Goal: Task Accomplishment & Management: Manage account settings

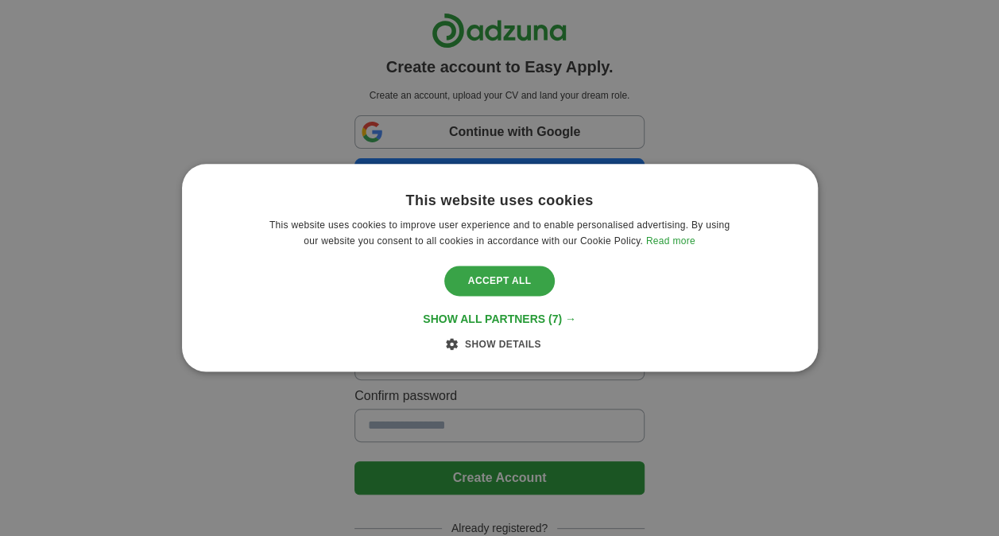
click at [521, 281] on div "Accept all" at bounding box center [499, 280] width 111 height 30
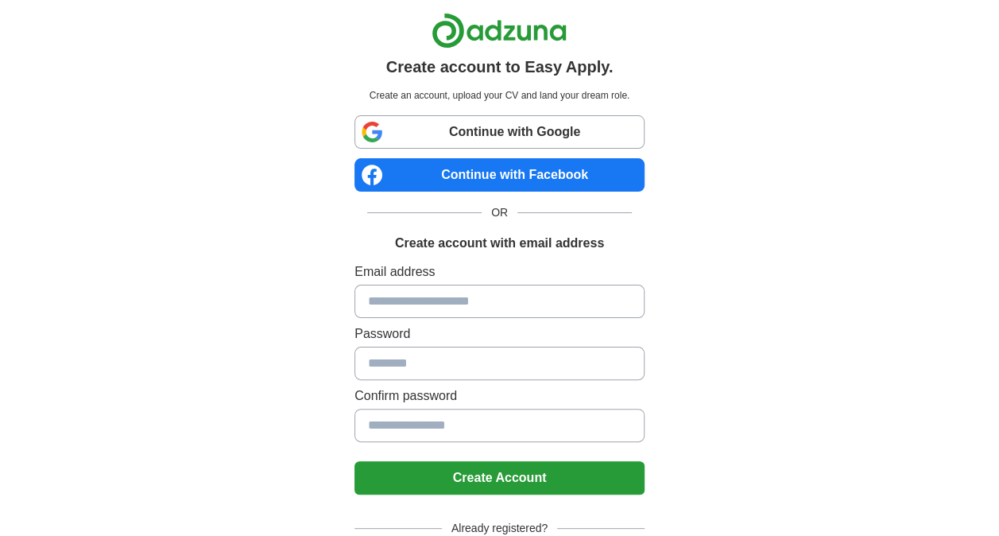
scroll to position [99, 0]
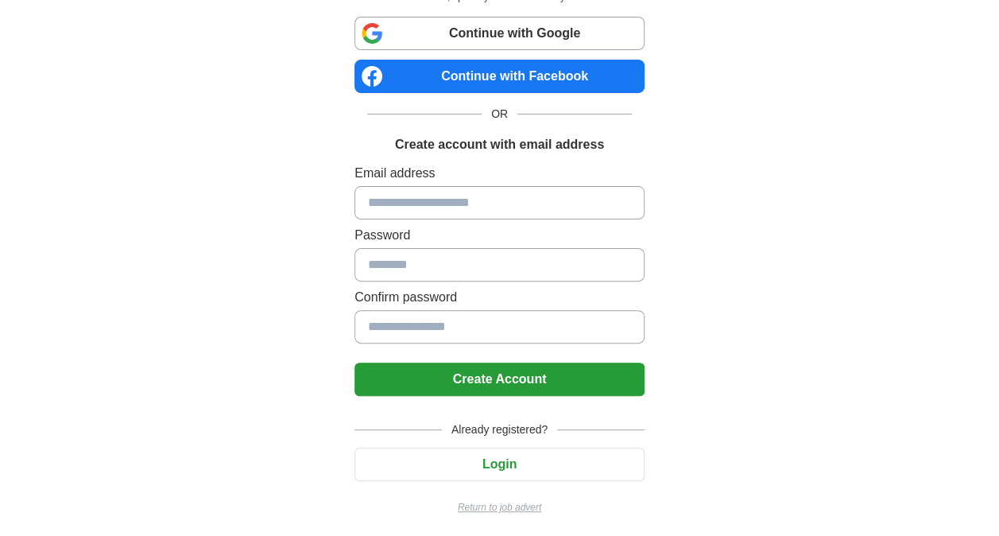
click at [486, 480] on div "Already registered? Login Return to job advert" at bounding box center [499, 461] width 290 height 106
click at [497, 468] on button "Login" at bounding box center [499, 463] width 290 height 33
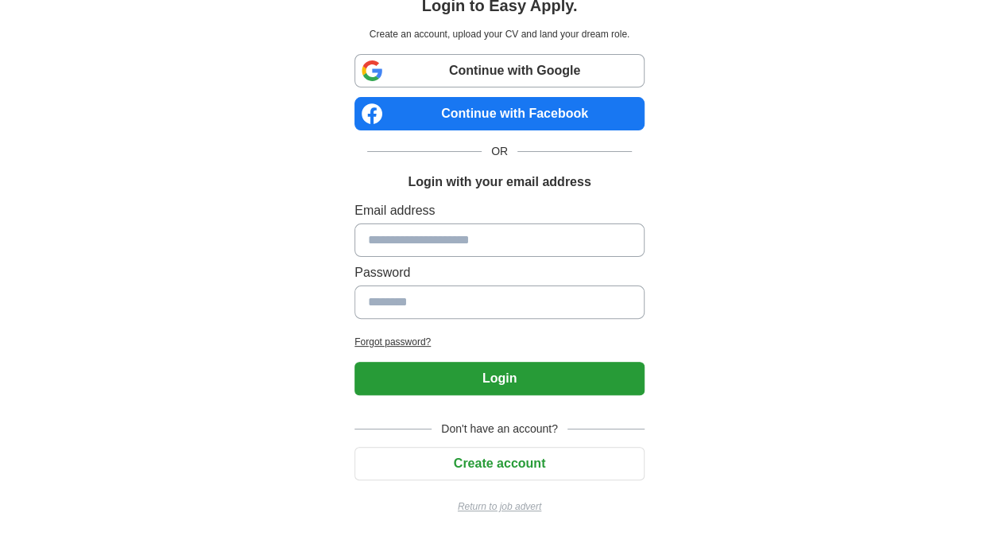
click at [445, 238] on input at bounding box center [499, 239] width 290 height 33
type input "**********"
click at [454, 296] on input at bounding box center [499, 301] width 290 height 33
click at [354, 362] on button "Login" at bounding box center [499, 378] width 290 height 33
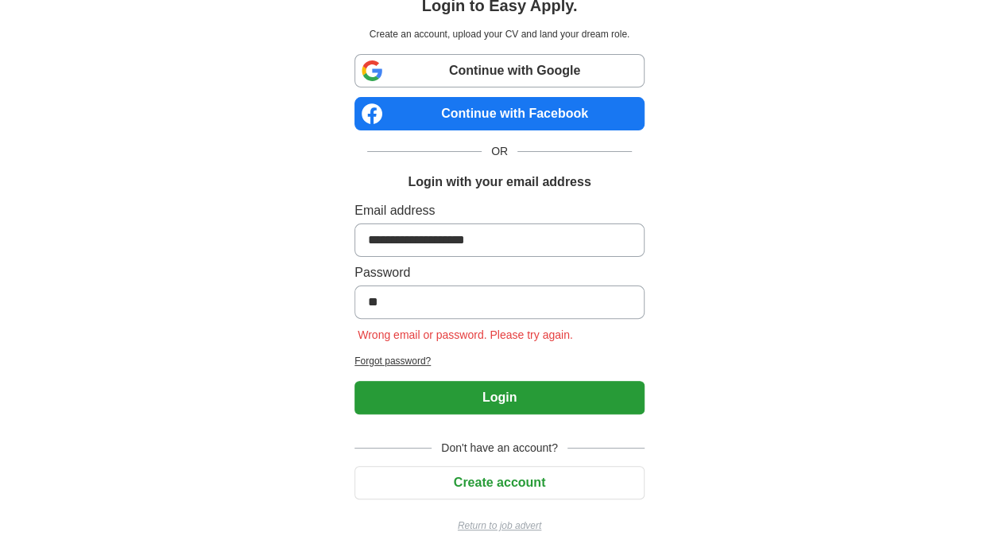
type input "*"
type input "*********"
click at [354, 381] on button "Login" at bounding box center [499, 397] width 290 height 33
